Goal: Navigation & Orientation: Find specific page/section

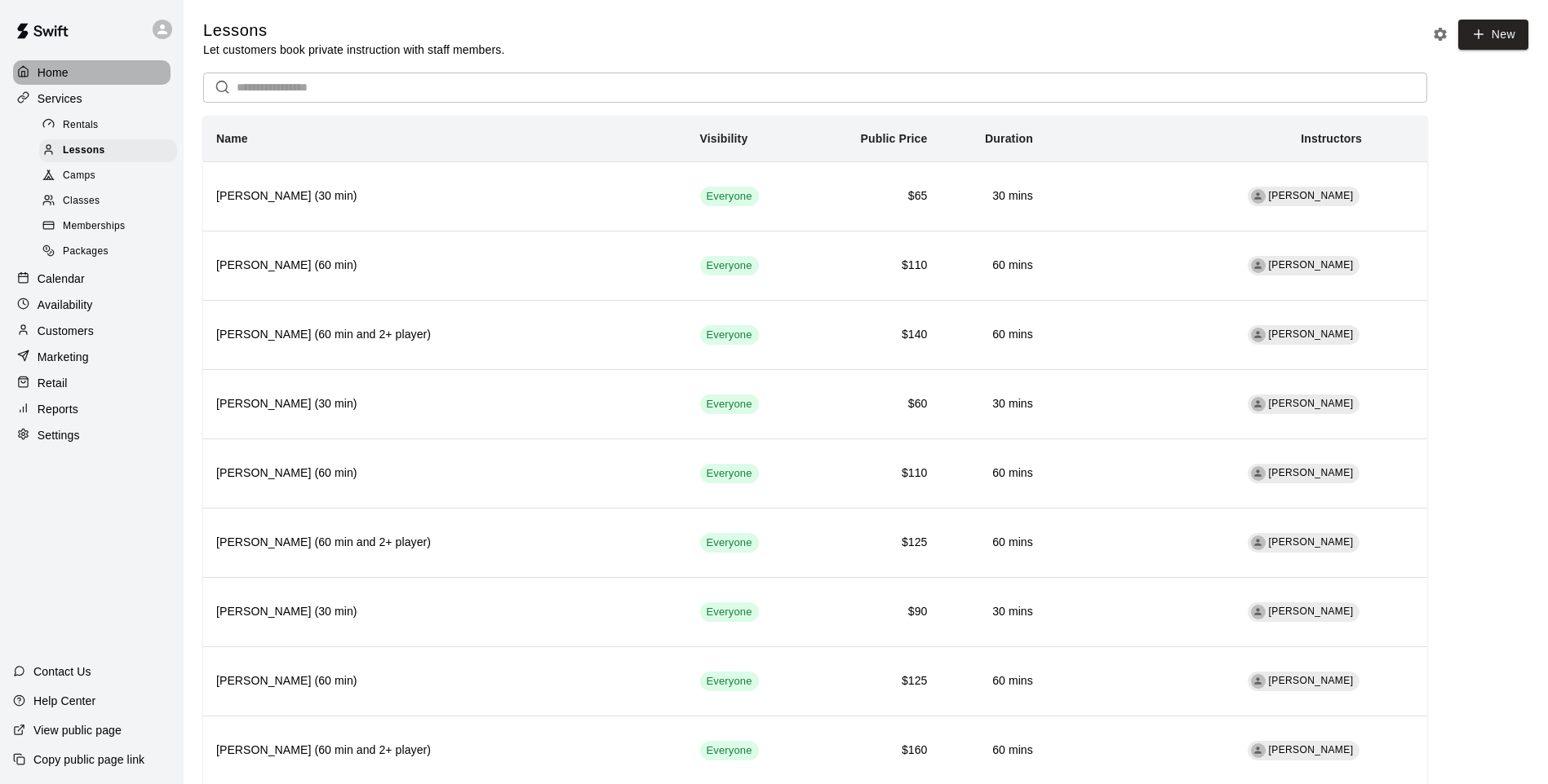
click at [56, 76] on p "Home" at bounding box center [52, 72] width 31 height 16
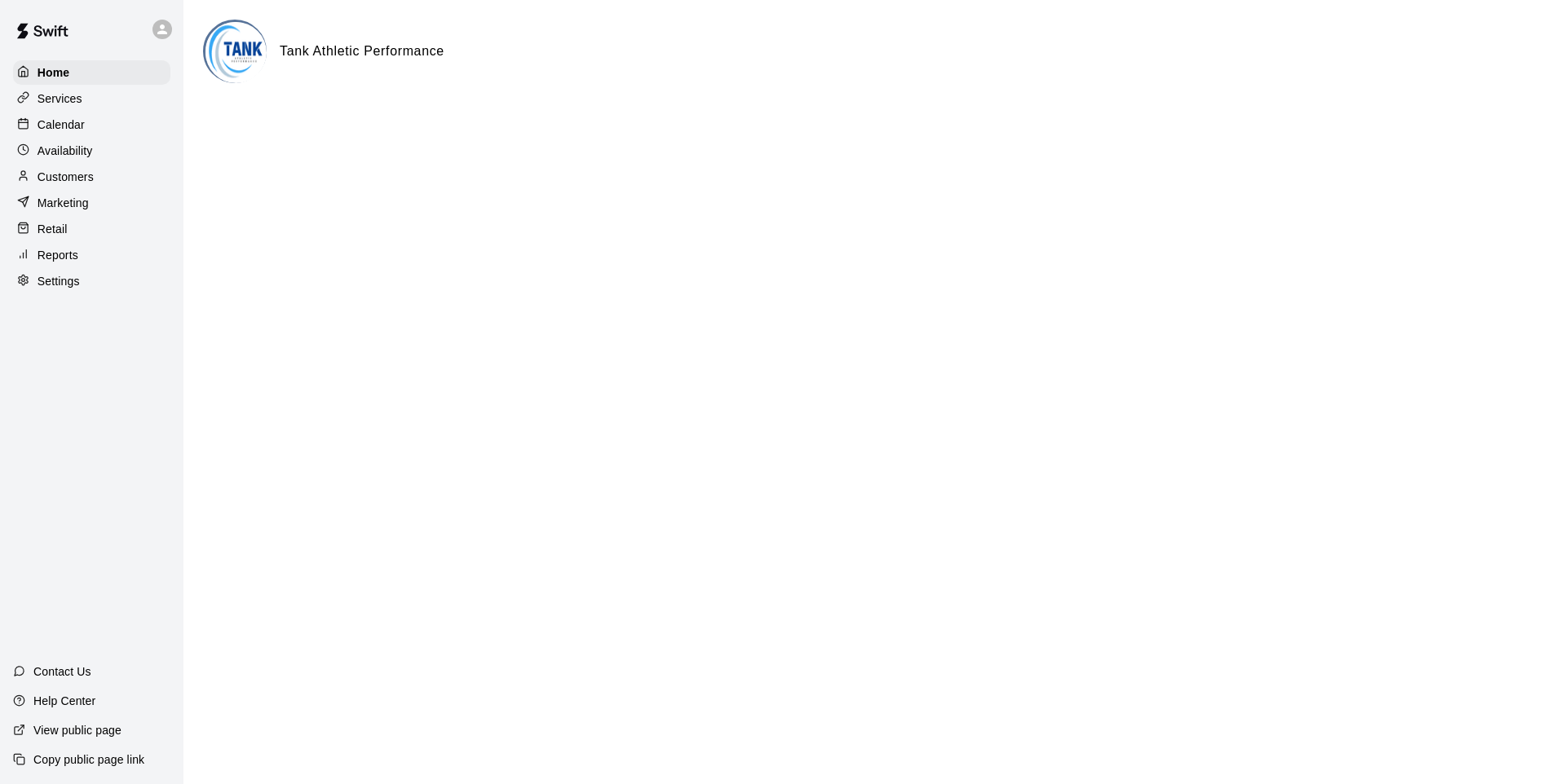
click at [431, 53] on h6 "Tank Athletic Performance" at bounding box center [362, 51] width 165 height 21
click at [167, 30] on icon at bounding box center [162, 29] width 14 height 14
click at [69, 123] on div at bounding box center [780, 392] width 1559 height 784
click at [67, 130] on p "Calendar" at bounding box center [61, 124] width 48 height 16
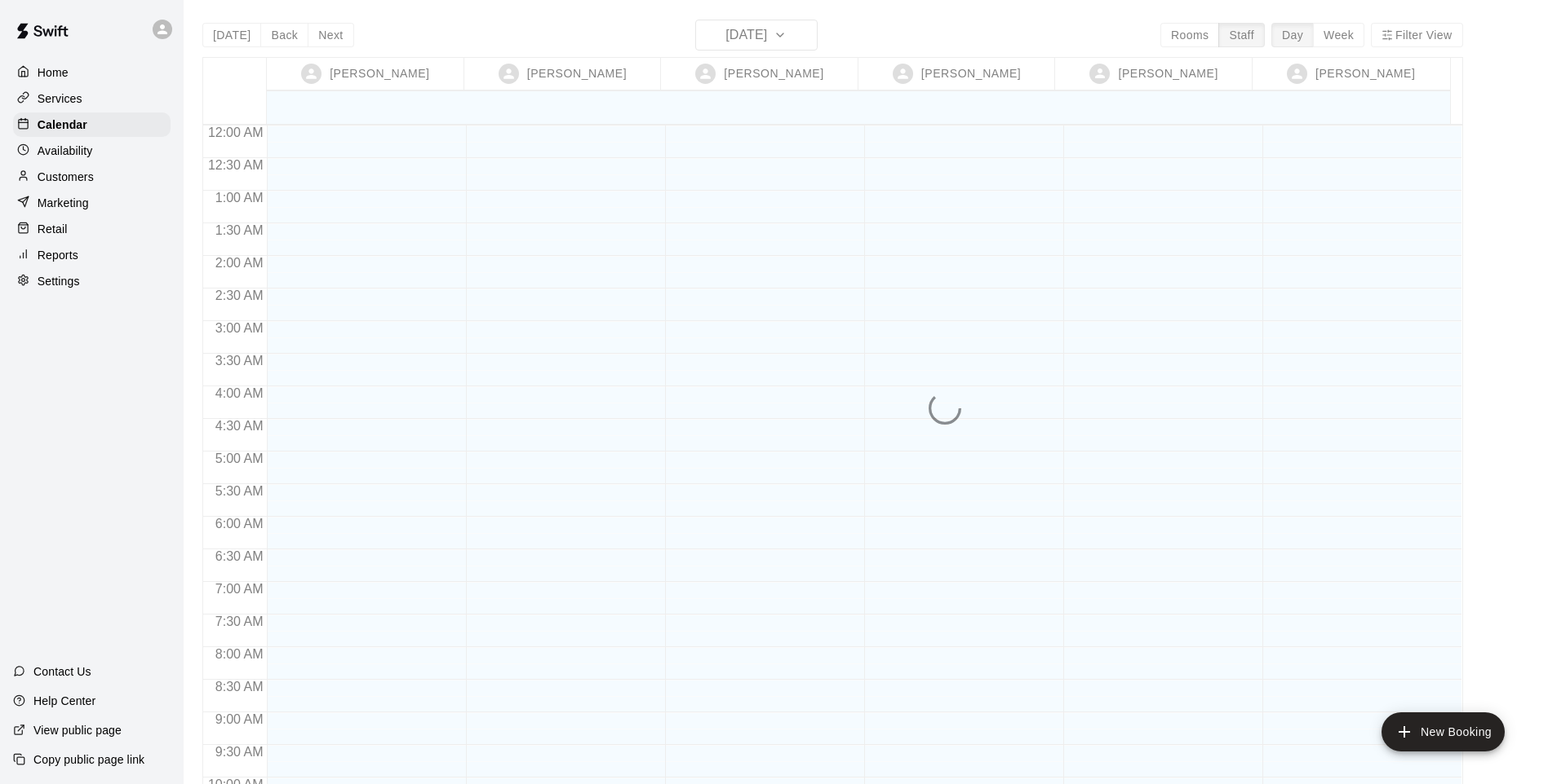
scroll to position [888, 0]
click at [68, 103] on p "Services" at bounding box center [59, 98] width 45 height 16
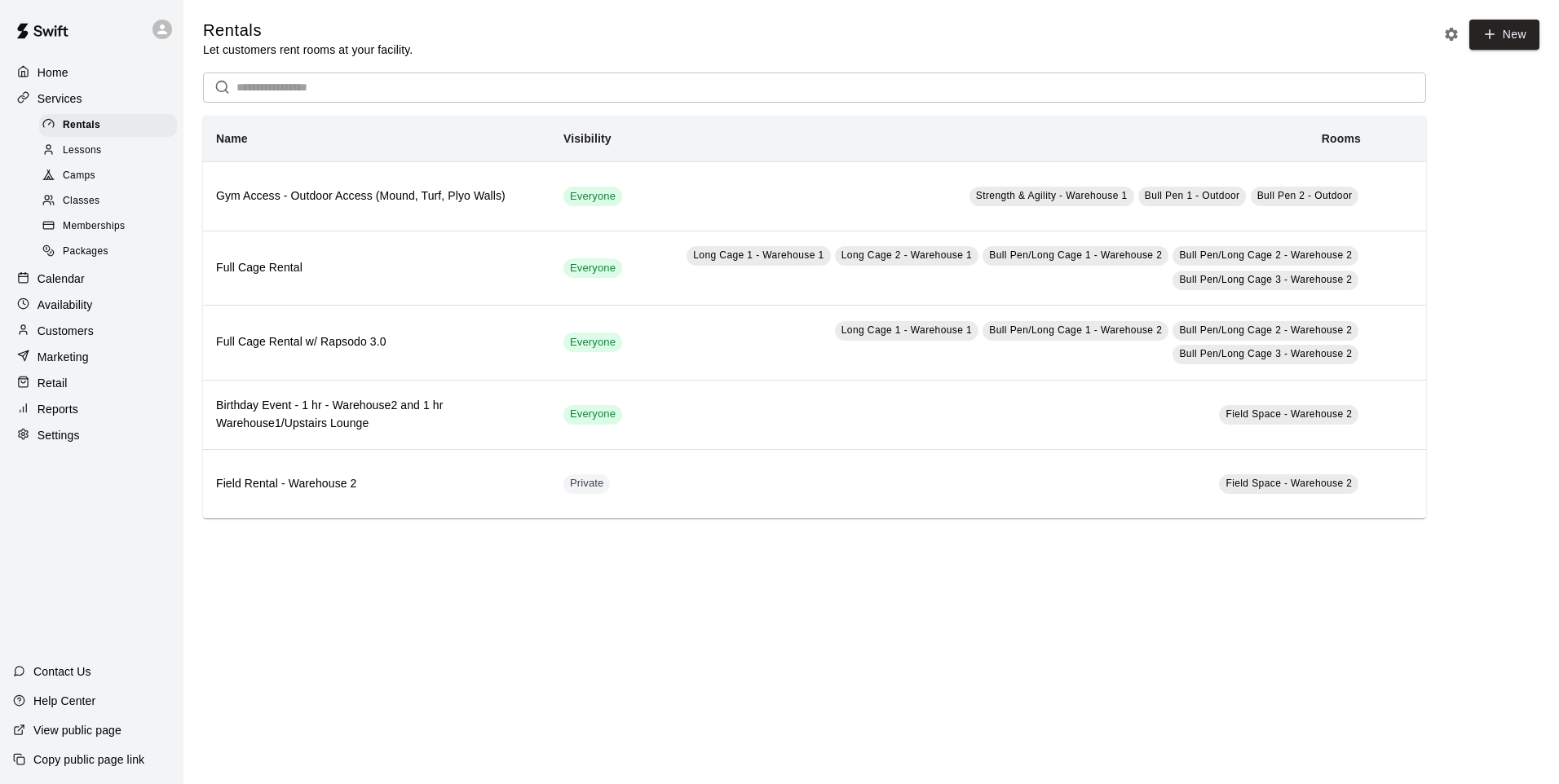
click at [64, 102] on p "Services" at bounding box center [59, 98] width 45 height 16
click at [63, 287] on p "Calendar" at bounding box center [61, 278] width 48 height 16
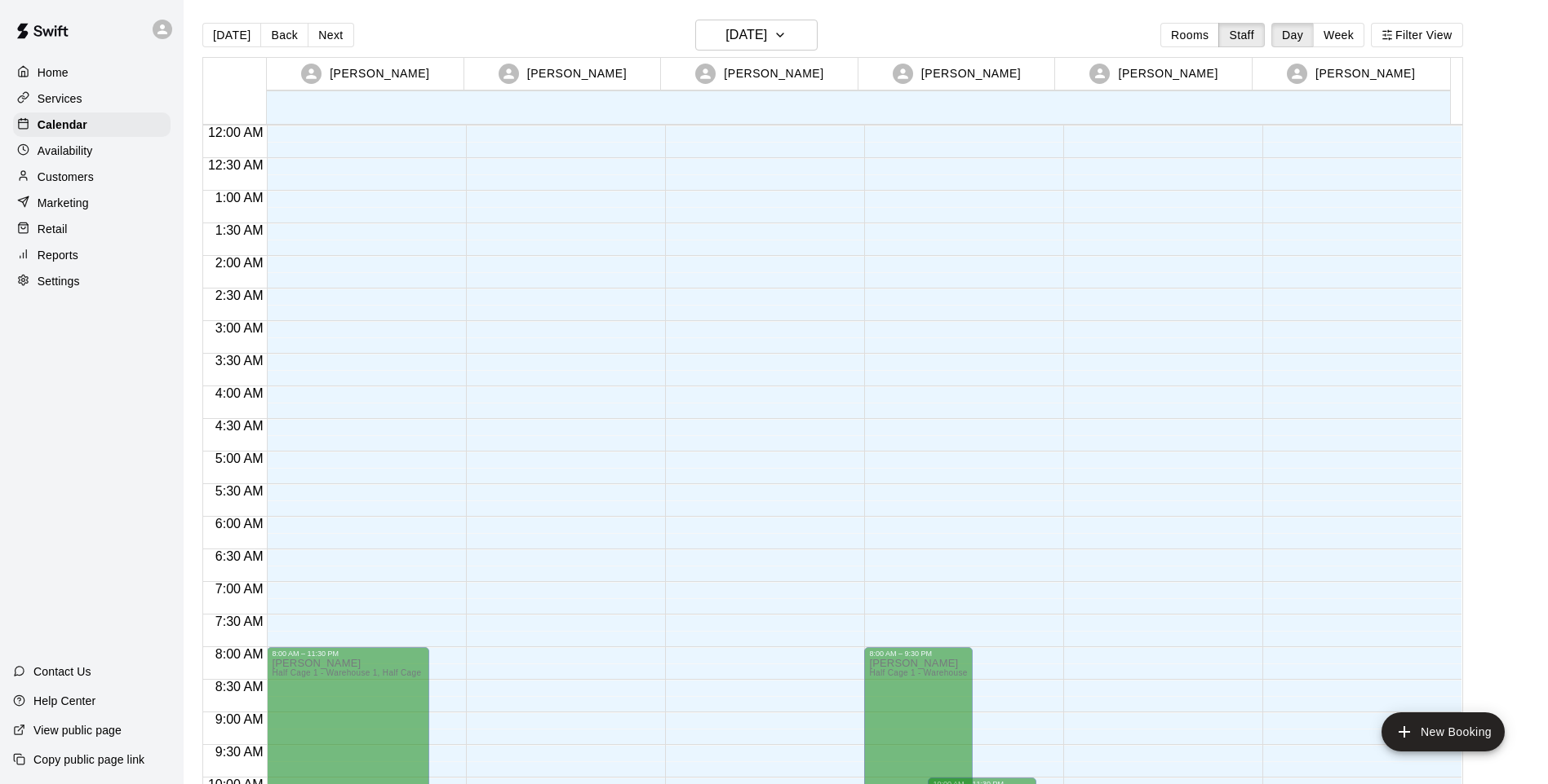
scroll to position [888, 0]
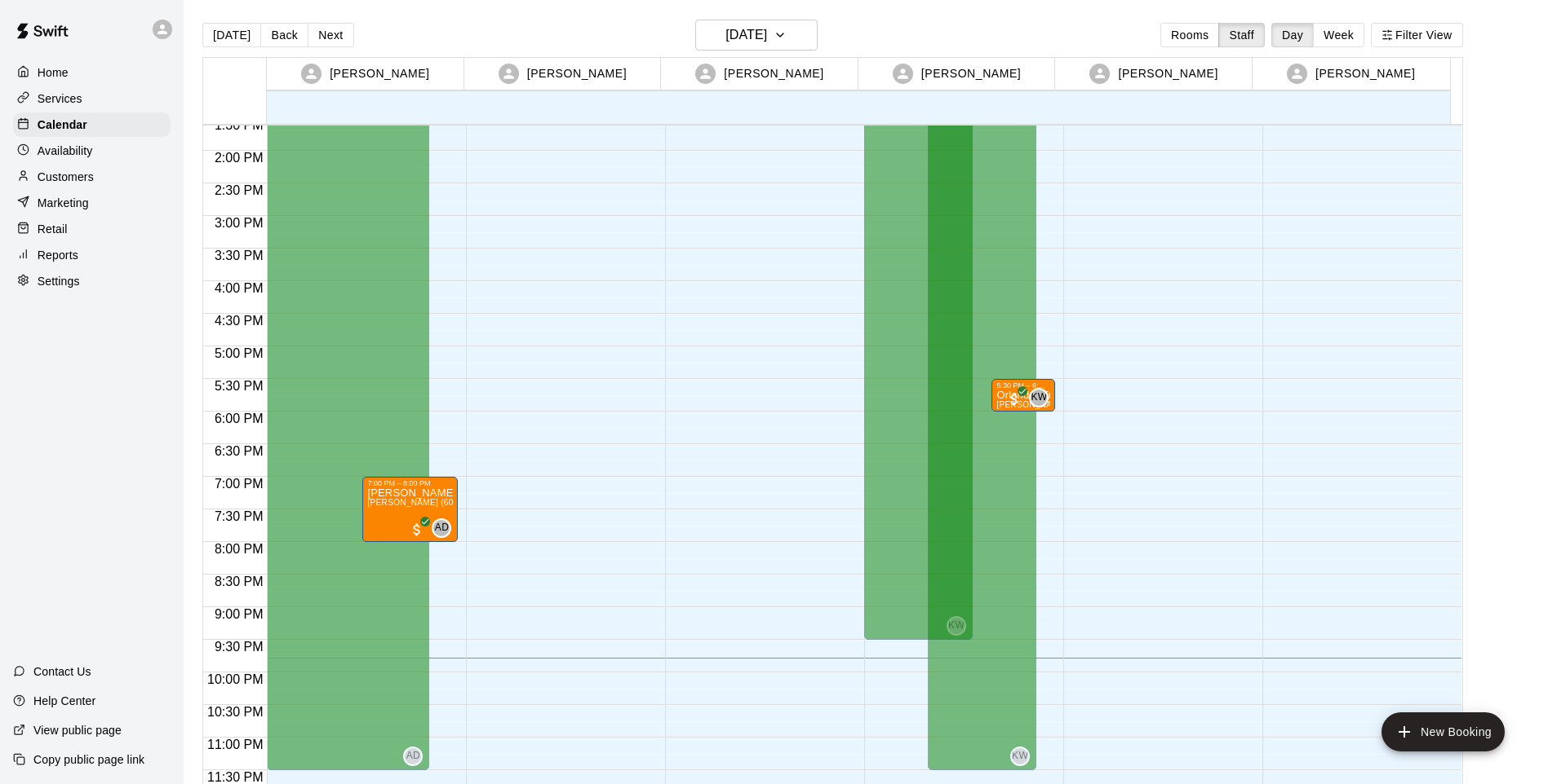
click at [62, 237] on p "Retail" at bounding box center [52, 229] width 31 height 16
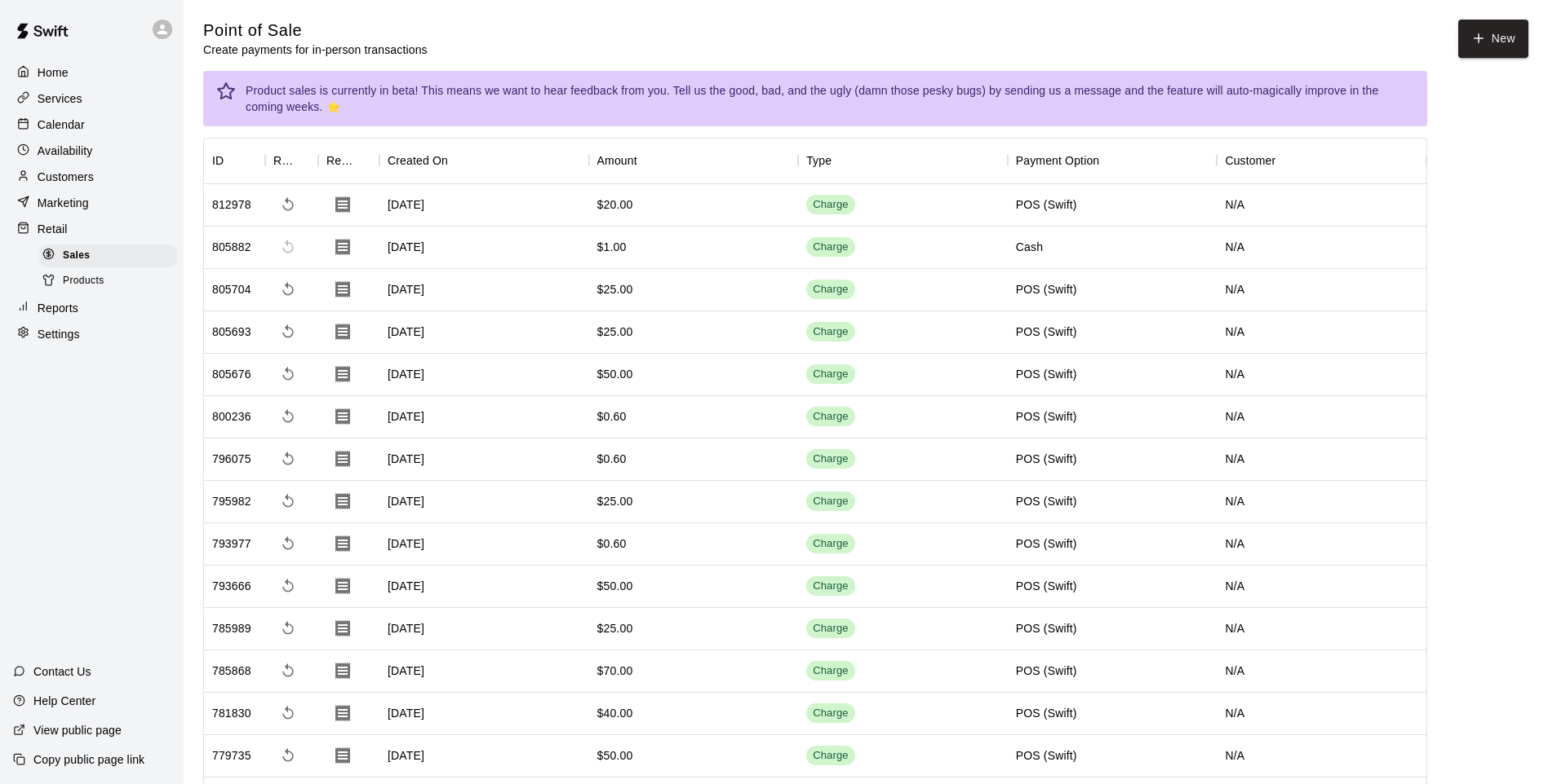
click at [100, 292] on div "Products" at bounding box center [108, 281] width 138 height 23
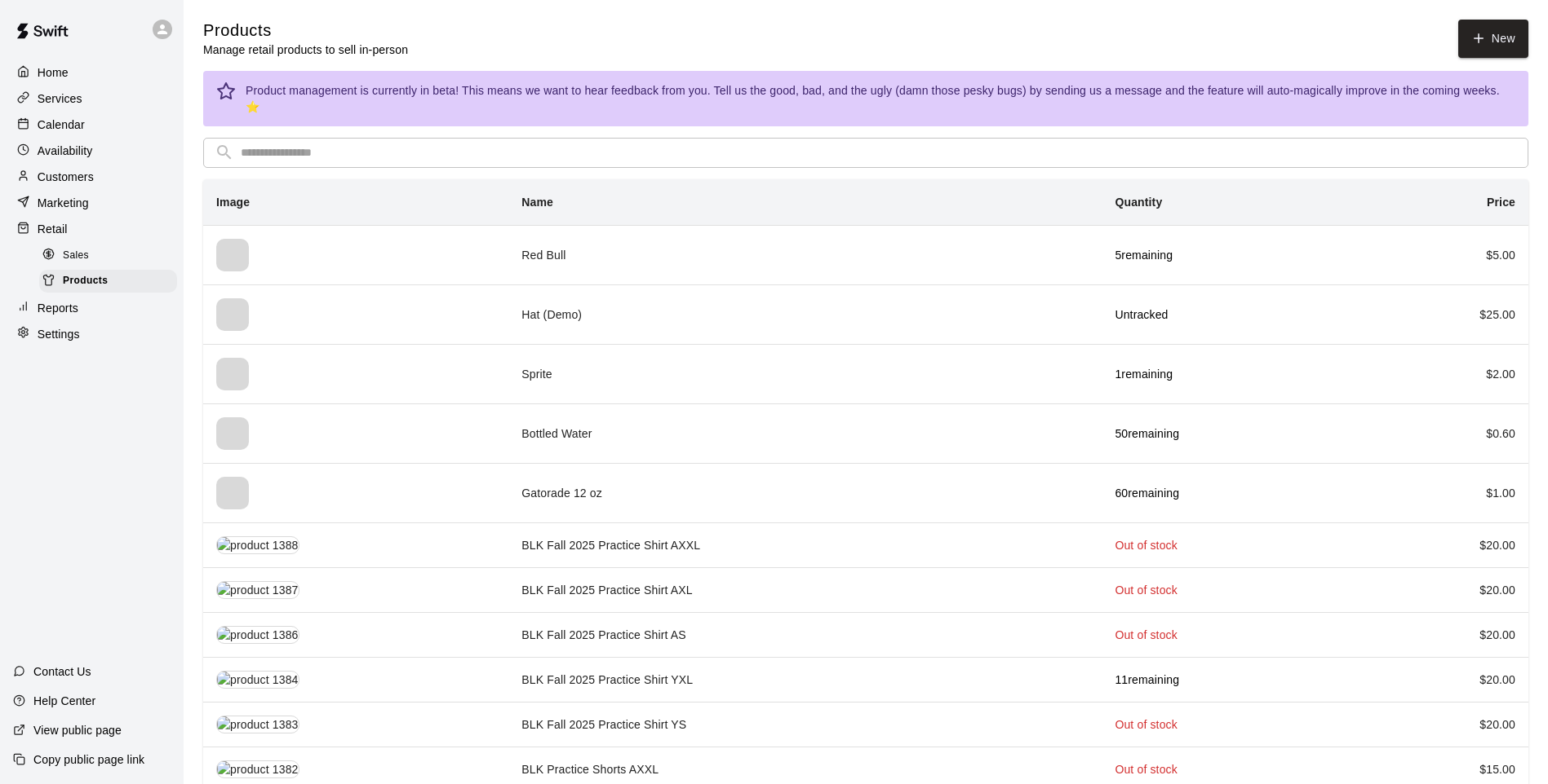
click at [71, 206] on p "Marketing" at bounding box center [63, 203] width 51 height 16
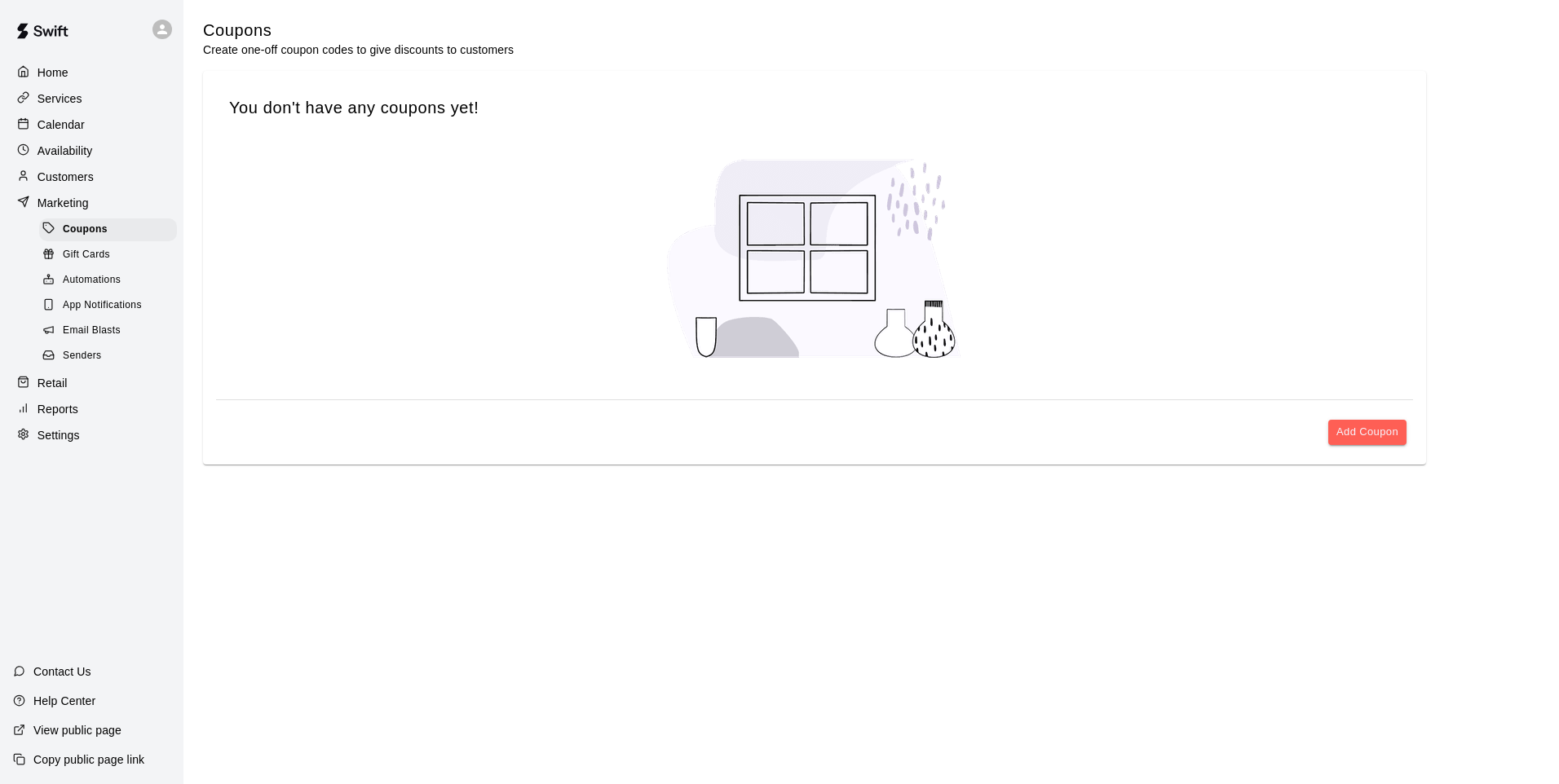
click at [69, 151] on p "Availability" at bounding box center [65, 151] width 55 height 16
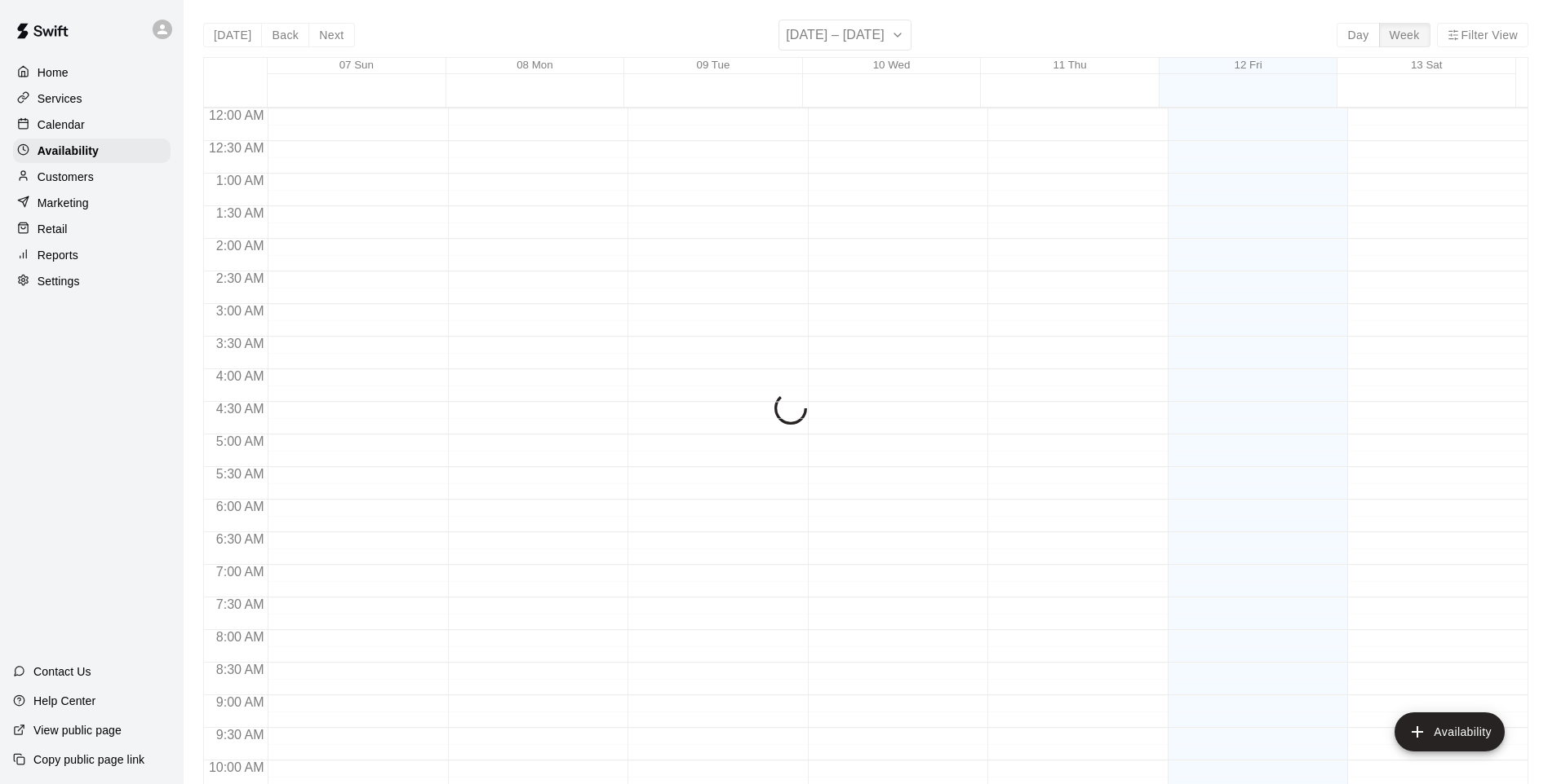
scroll to position [872, 0]
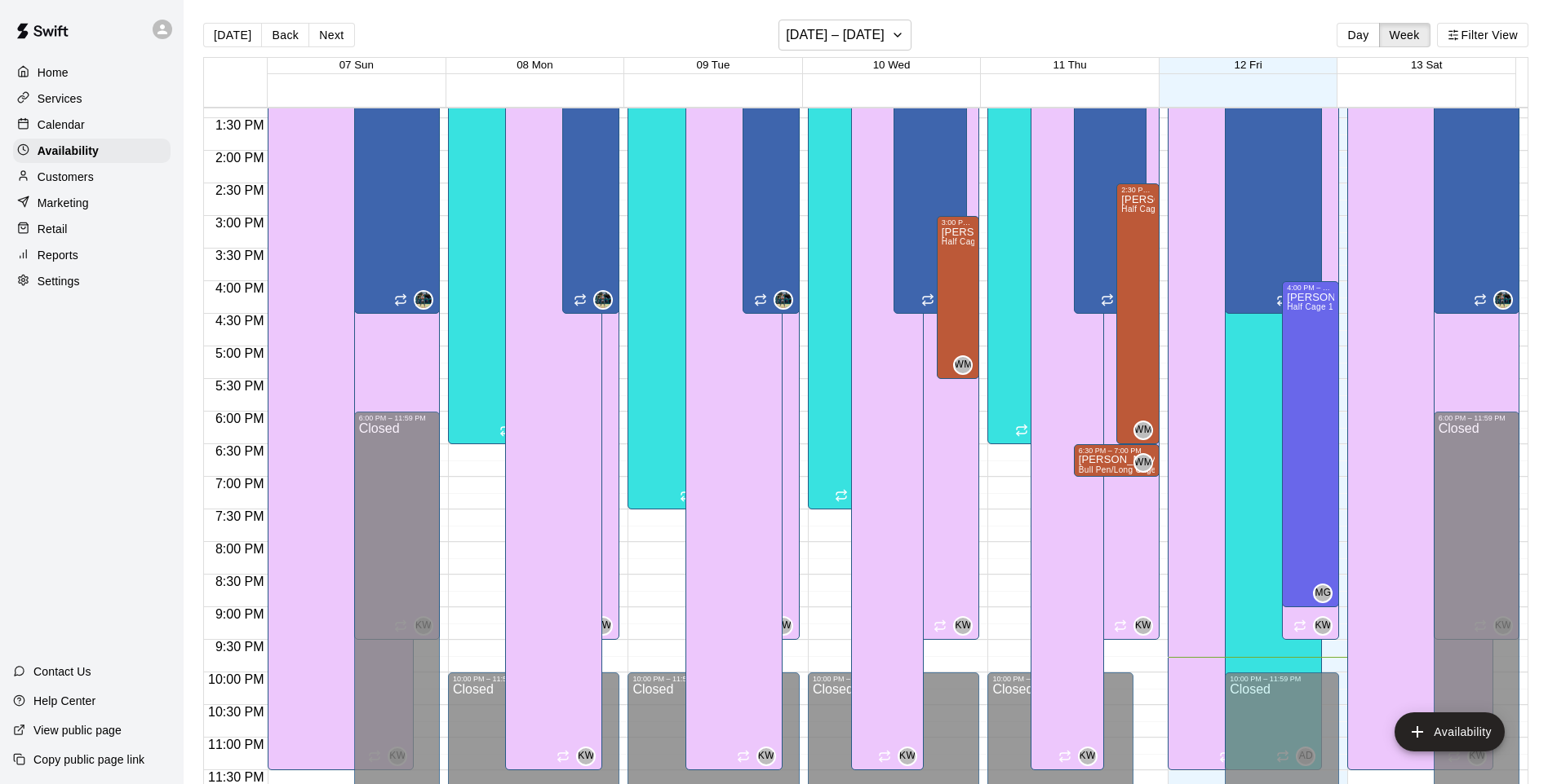
click at [232, 39] on button "[DATE]" at bounding box center [233, 35] width 59 height 25
click at [1374, 41] on button "Day" at bounding box center [1357, 35] width 43 height 25
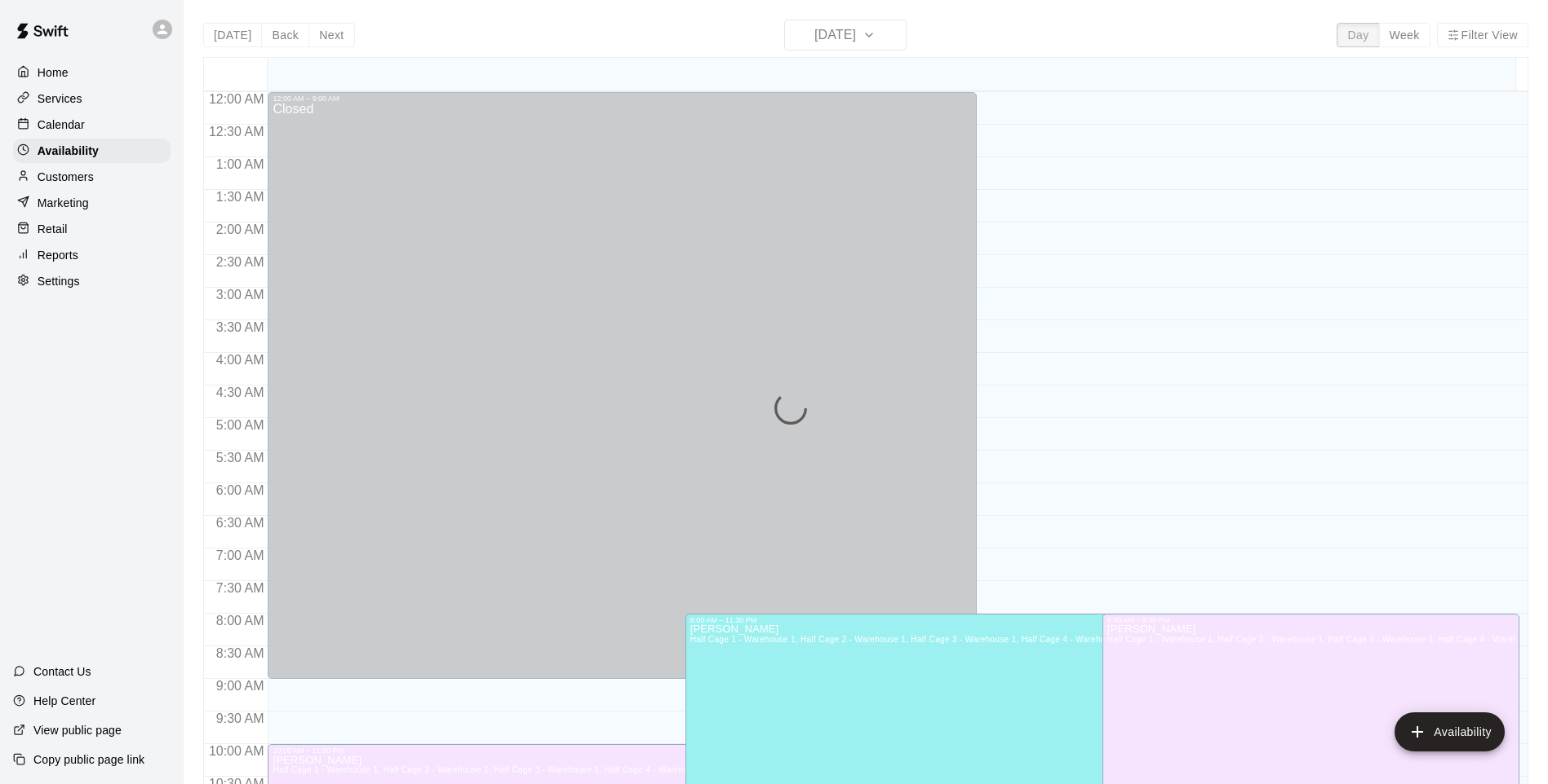
scroll to position [854, 0]
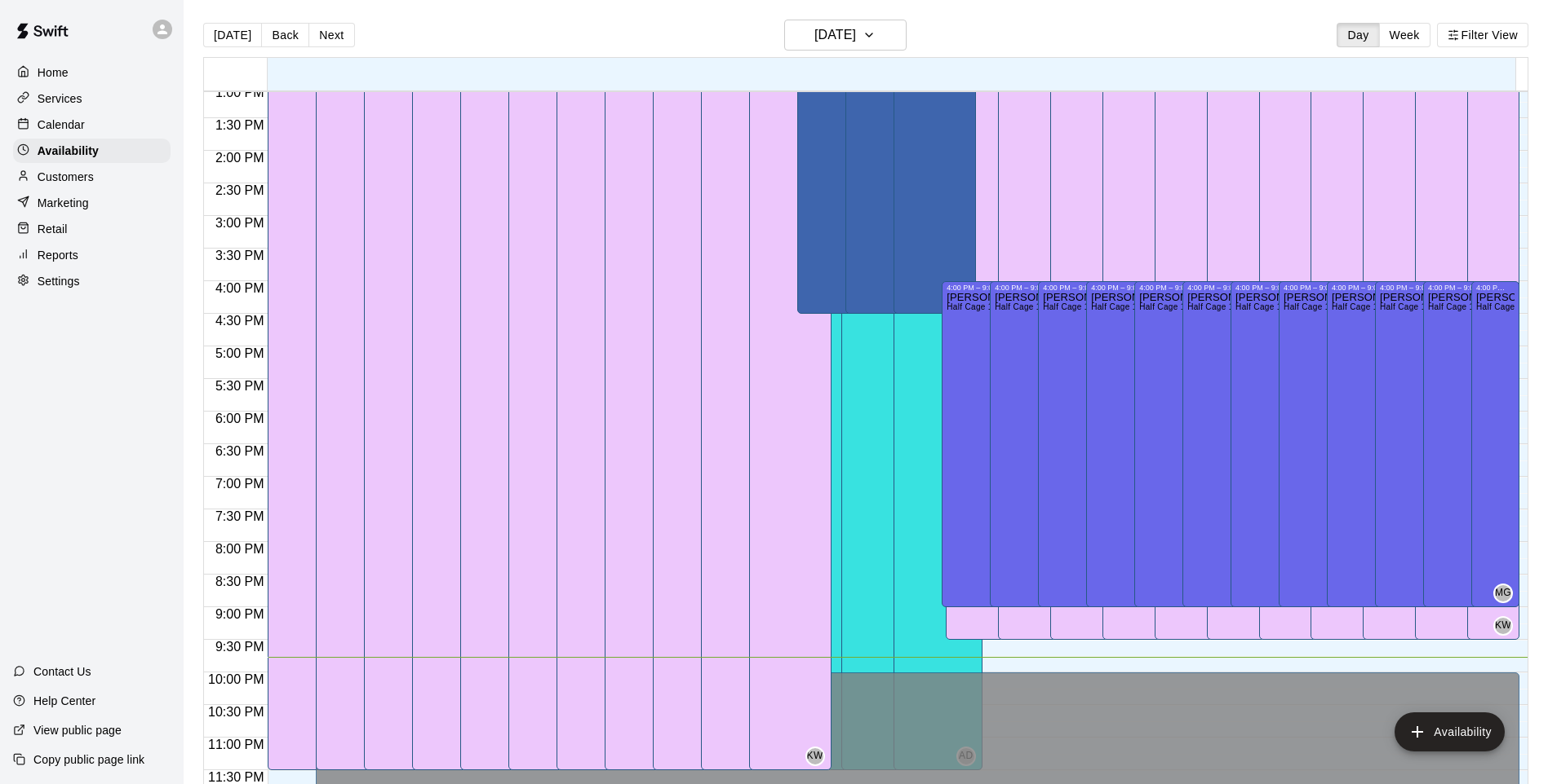
click at [977, 286] on div "4:00 PM – 9:00 PM" at bounding box center [982, 288] width 71 height 9
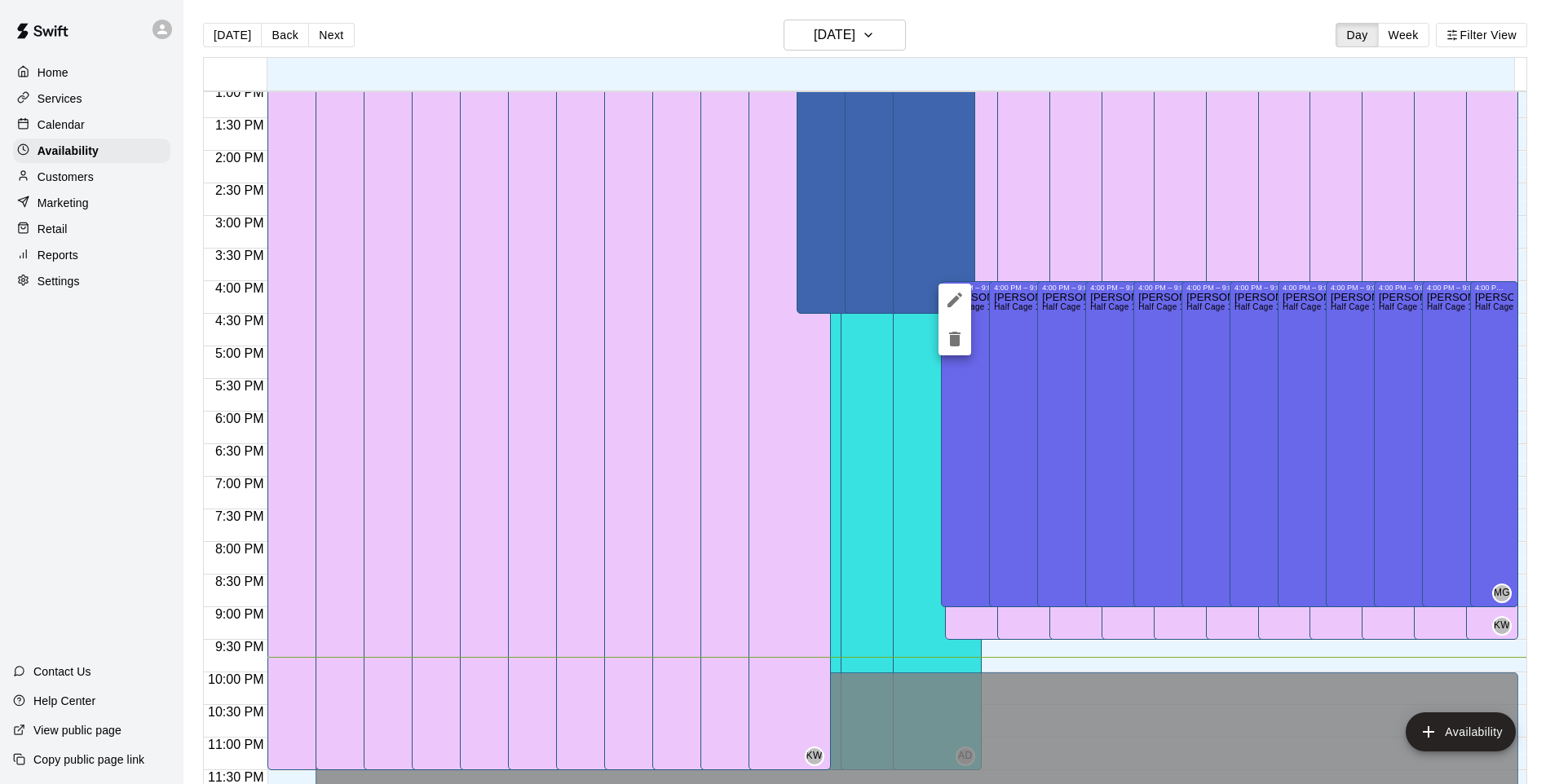
click at [1064, 51] on div at bounding box center [780, 392] width 1559 height 784
